Goal: Check status: Check status

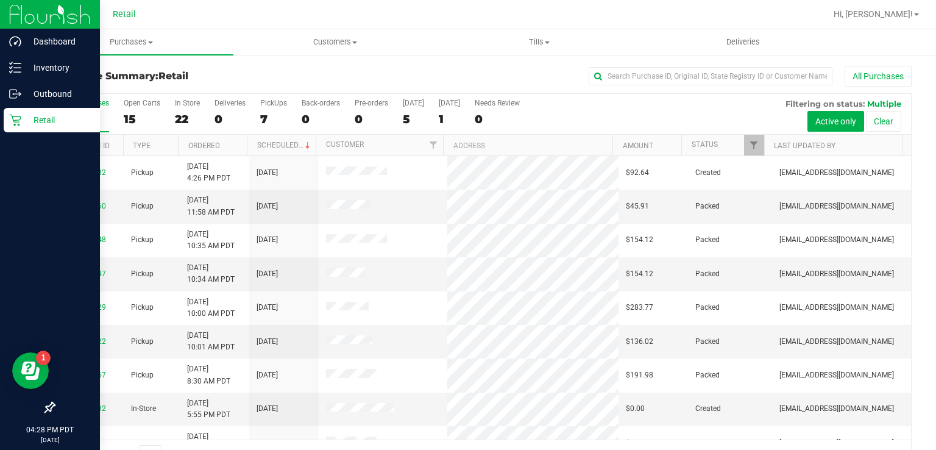
click at [24, 132] on div "Retail" at bounding box center [52, 120] width 96 height 24
click at [46, 118] on p "Retail" at bounding box center [57, 120] width 73 height 15
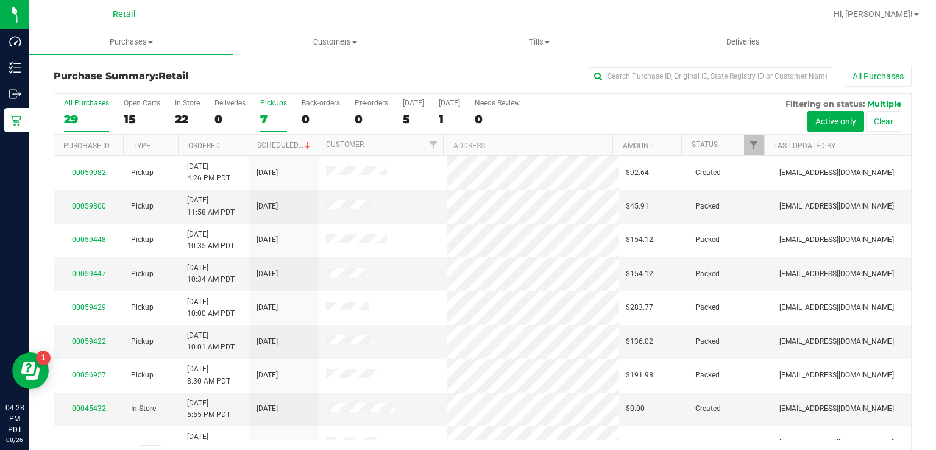
click at [267, 104] on div "PickUps" at bounding box center [273, 103] width 27 height 9
click at [0, 0] on input "PickUps 7" at bounding box center [0, 0] width 0 height 0
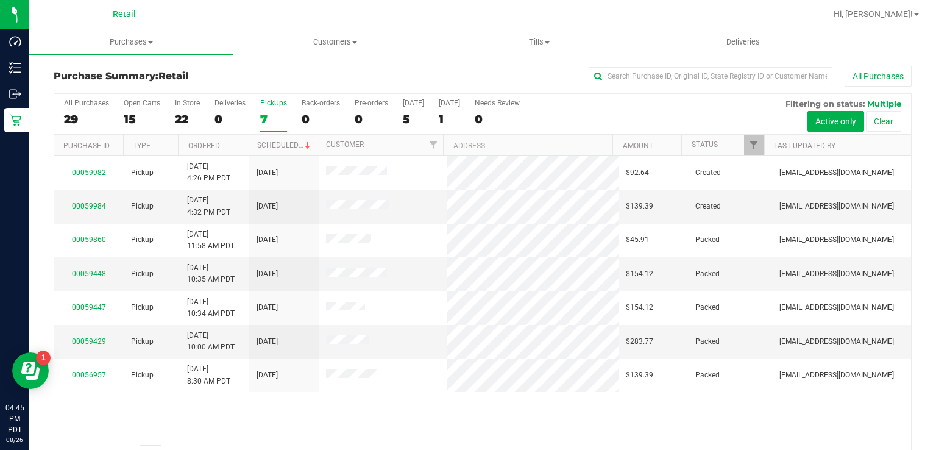
click at [266, 108] on label "PickUps 7" at bounding box center [273, 116] width 27 height 34
click at [0, 0] on input "PickUps 7" at bounding box center [0, 0] width 0 height 0
click at [261, 119] on div "7" at bounding box center [273, 119] width 27 height 14
click at [0, 0] on input "PickUps 7" at bounding box center [0, 0] width 0 height 0
click at [273, 115] on div "7" at bounding box center [273, 119] width 27 height 14
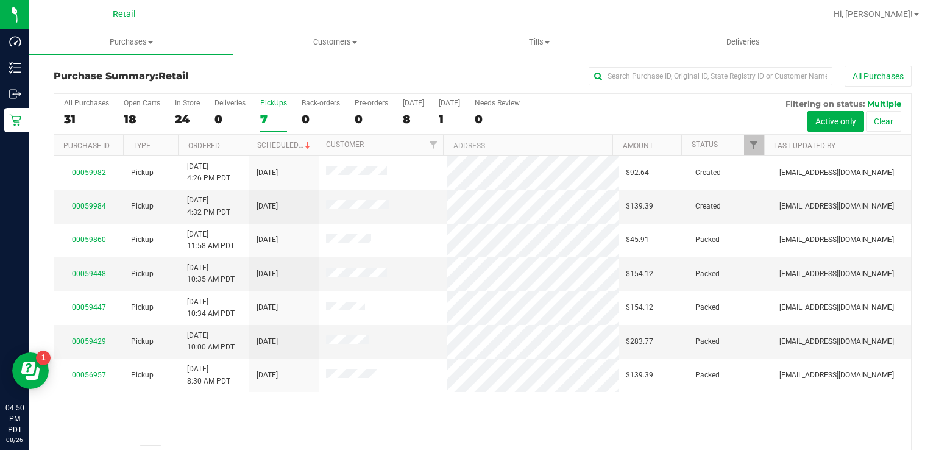
click at [0, 0] on input "PickUps 7" at bounding box center [0, 0] width 0 height 0
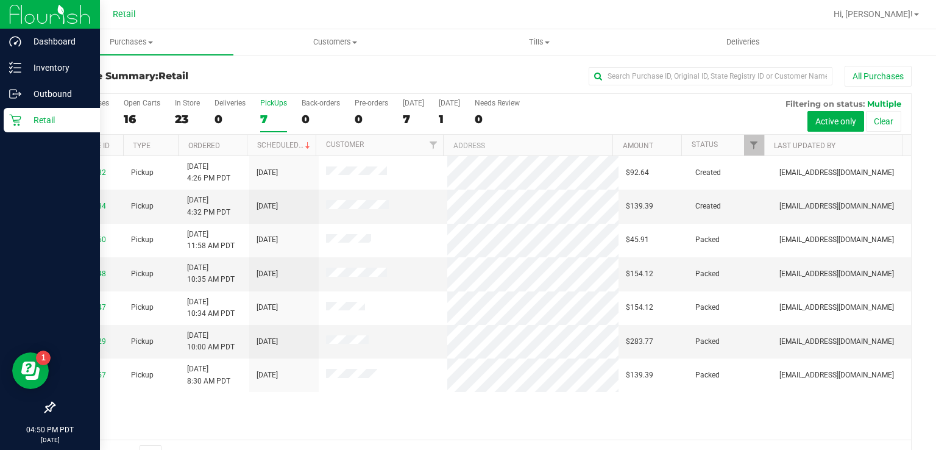
click at [7, 115] on div "Retail" at bounding box center [52, 120] width 96 height 24
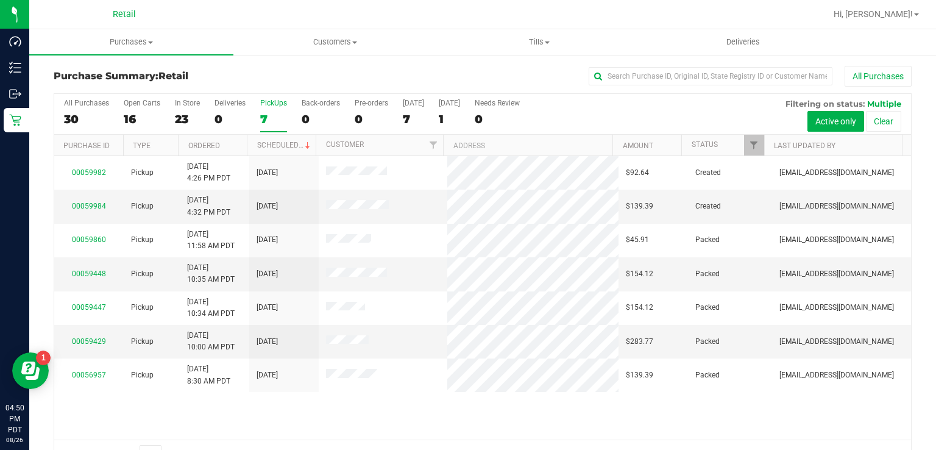
click at [264, 115] on div "7" at bounding box center [273, 119] width 27 height 14
click at [0, 0] on input "PickUps 7" at bounding box center [0, 0] width 0 height 0
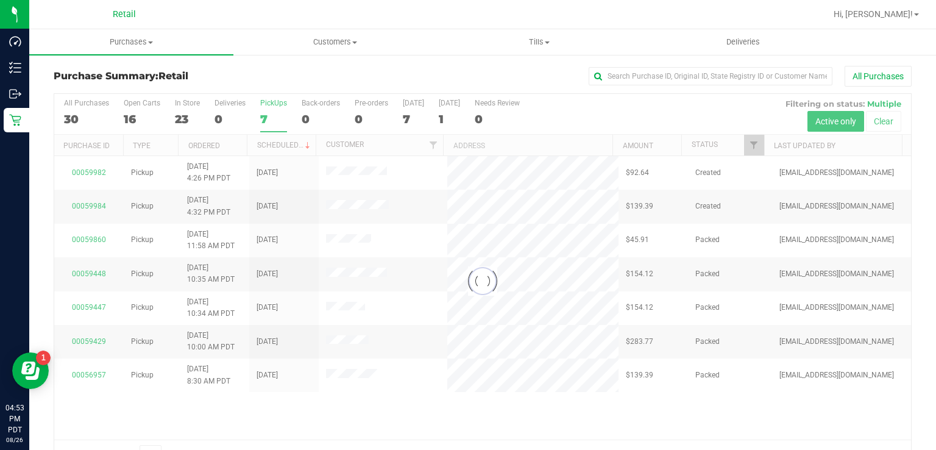
click at [269, 112] on div "7" at bounding box center [273, 119] width 27 height 14
click at [0, 0] on input "PickUps 7" at bounding box center [0, 0] width 0 height 0
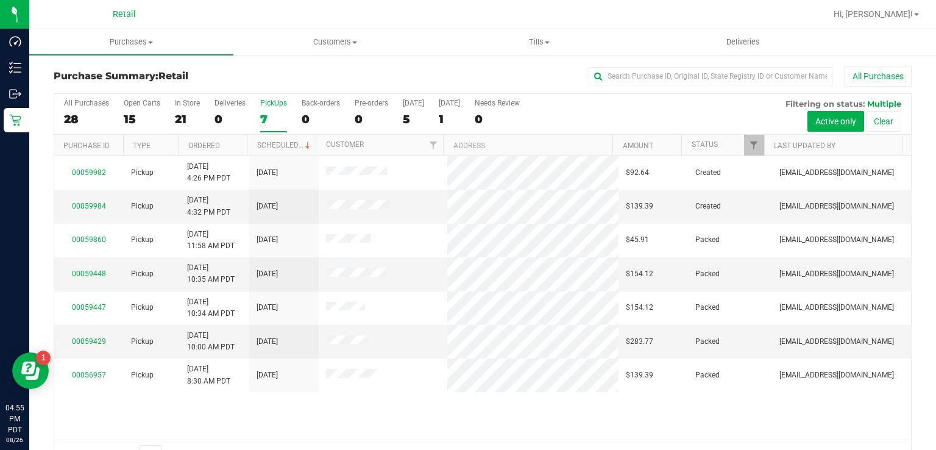
click at [277, 122] on div "7" at bounding box center [273, 119] width 27 height 14
click at [0, 0] on input "PickUps 7" at bounding box center [0, 0] width 0 height 0
click at [268, 112] on div "7" at bounding box center [273, 119] width 27 height 14
click at [0, 0] on input "PickUps 7" at bounding box center [0, 0] width 0 height 0
click at [265, 108] on label "PickUps 7" at bounding box center [273, 116] width 27 height 34
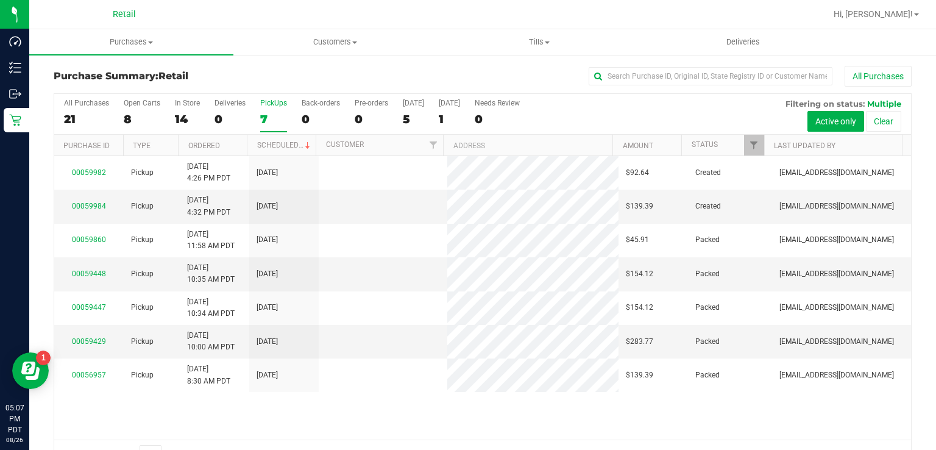
click at [0, 0] on input "PickUps 7" at bounding box center [0, 0] width 0 height 0
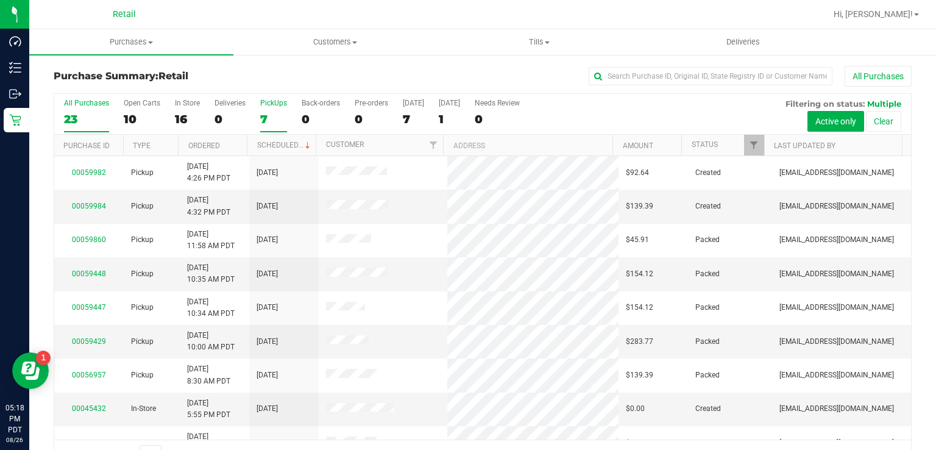
click at [267, 113] on div "7" at bounding box center [273, 119] width 27 height 14
click at [0, 0] on input "PickUps 7" at bounding box center [0, 0] width 0 height 0
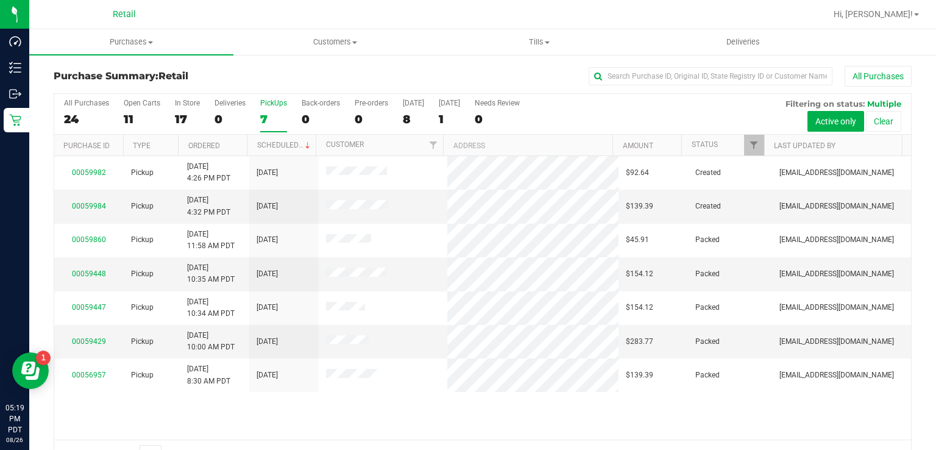
click at [264, 110] on label "PickUps 7" at bounding box center [273, 116] width 27 height 34
click at [0, 0] on input "PickUps 7" at bounding box center [0, 0] width 0 height 0
click at [263, 113] on div "7" at bounding box center [273, 119] width 27 height 14
click at [0, 0] on input "PickUps 7" at bounding box center [0, 0] width 0 height 0
